Goal: Obtain resource: Obtain resource

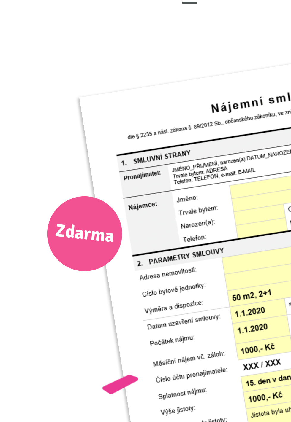
scroll to position [13, 0]
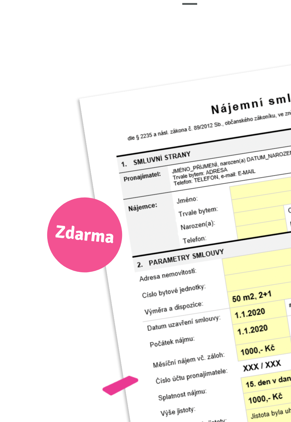
click at [192, 119] on span "Zdarma" at bounding box center [187, 117] width 31 height 19
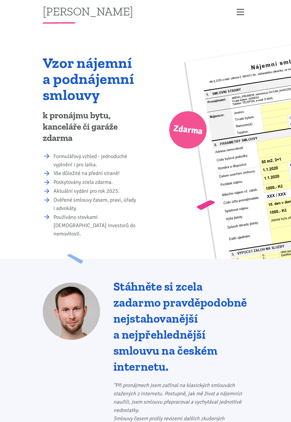
click at [242, 9] on span "Zobrazit menu" at bounding box center [239, 9] width 7 height 1
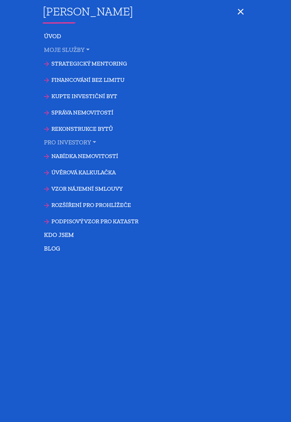
click at [243, 9] on span "Zobrazit menu" at bounding box center [239, 12] width 7 height 7
